Goal: Complete application form

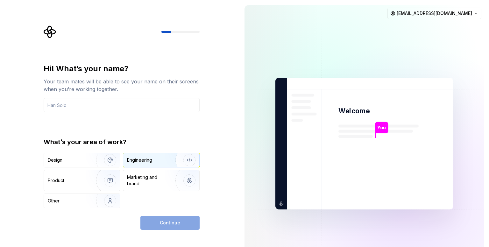
click at [153, 157] on div "Engineering" at bounding box center [152, 160] width 51 height 6
click at [169, 222] on div "Continue" at bounding box center [169, 223] width 59 height 14
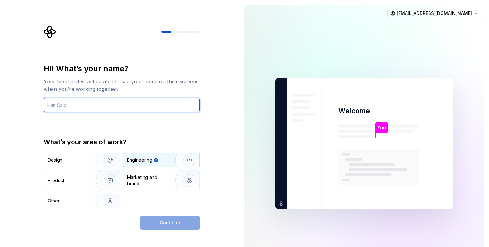
click at [160, 102] on input "text" at bounding box center [122, 105] width 156 height 14
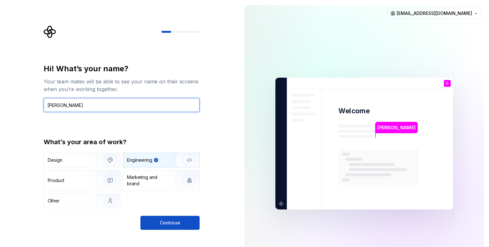
type input "Chandu Kalisetti"
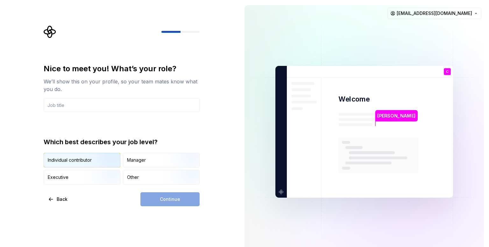
click at [86, 159] on img "button" at bounding box center [104, 168] width 41 height 43
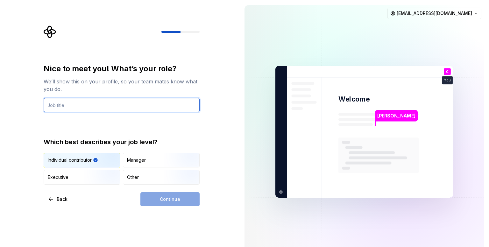
click at [101, 107] on input "text" at bounding box center [122, 105] width 156 height 14
click at [117, 106] on input "text" at bounding box center [122, 105] width 156 height 14
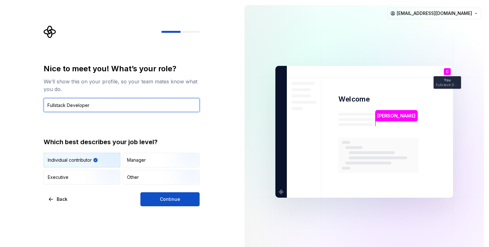
type input "Fullstack Developer"
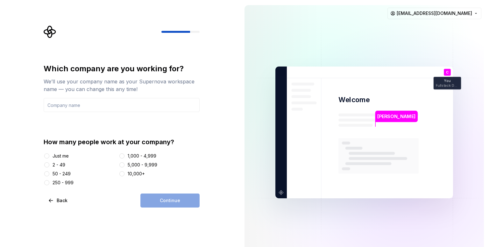
click at [59, 157] on div "Just me" at bounding box center [61, 156] width 16 height 6
click at [49, 157] on button "Just me" at bounding box center [46, 155] width 5 height 5
click at [64, 199] on span "Back" at bounding box center [62, 200] width 11 height 6
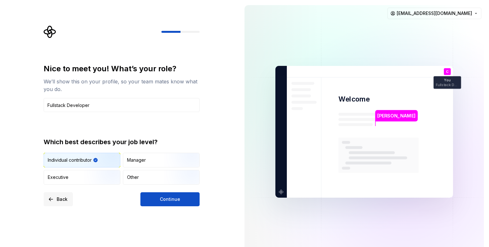
click at [61, 202] on button "Back" at bounding box center [58, 199] width 29 height 14
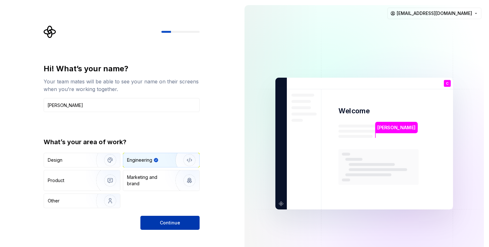
click at [160, 226] on button "Continue" at bounding box center [169, 223] width 59 height 14
drag, startPoint x: 125, startPoint y: 110, endPoint x: 134, endPoint y: 134, distance: 25.4
click at [125, 110] on input "Chandu Kalisetti" at bounding box center [122, 105] width 156 height 14
click at [170, 220] on div "Hi! What’s your name? Your team mates will be able to see your name on their sc…" at bounding box center [119, 143] width 239 height 287
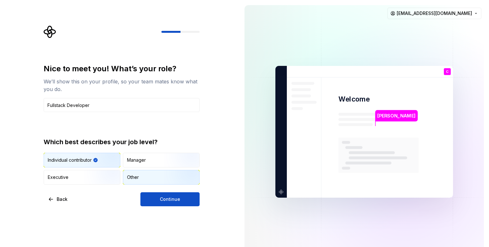
click at [162, 177] on div "Other" at bounding box center [161, 177] width 76 height 14
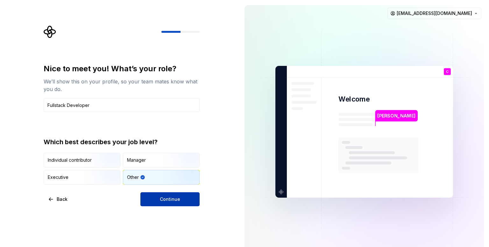
click at [164, 200] on span "Continue" at bounding box center [170, 199] width 20 height 6
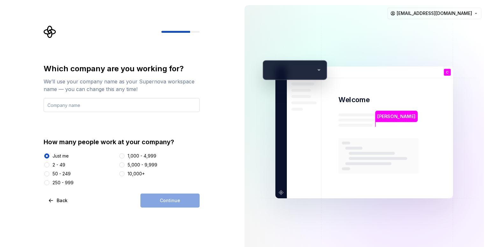
click at [106, 108] on input "text" at bounding box center [122, 105] width 156 height 14
click at [160, 191] on div "Which company are you working for? We’ll use your company name as your Supernov…" at bounding box center [122, 136] width 156 height 144
click at [126, 106] on input "text" at bounding box center [122, 105] width 156 height 14
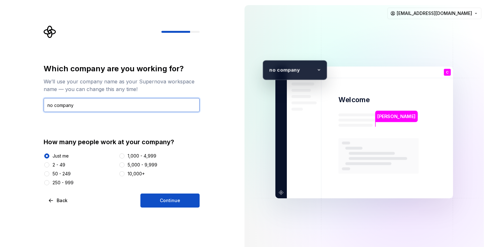
type input "no company"
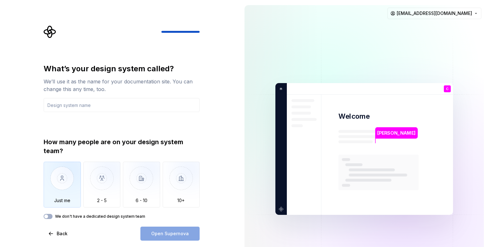
click at [73, 185] on img "button" at bounding box center [62, 183] width 37 height 43
click at [218, 180] on div "What’s your design system called? We’ll use it as the name for your documentati…" at bounding box center [119, 149] width 239 height 298
click at [47, 218] on icon "button" at bounding box center [46, 217] width 5 height 4
click at [164, 231] on div "Open Supernova" at bounding box center [169, 234] width 59 height 14
click at [162, 110] on input "text" at bounding box center [122, 105] width 156 height 14
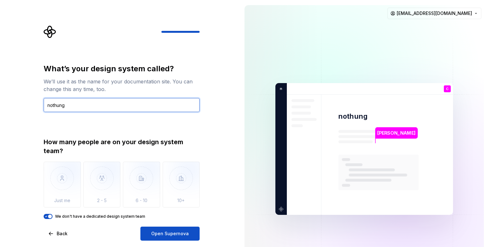
click at [61, 106] on input "nothung" at bounding box center [122, 105] width 156 height 14
type input "nothing"
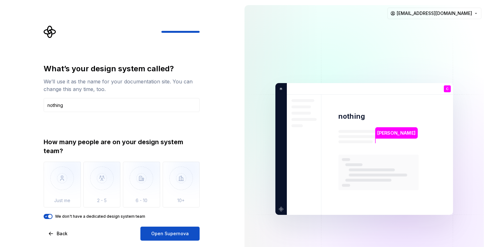
click at [145, 133] on div "What’s your design system called? We’ll use it as the name for your documentati…" at bounding box center [122, 141] width 156 height 155
click at [181, 230] on span "Open Supernova" at bounding box center [170, 233] width 38 height 6
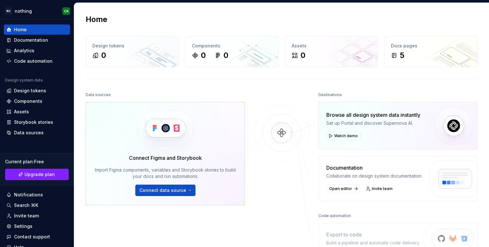
click at [247, 94] on div "Data sources Connect Figma and Storybook Import Figma components, variables and…" at bounding box center [282, 184] width 392 height 189
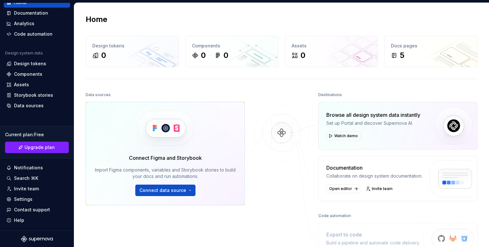
scroll to position [97, 0]
